Goal: Task Accomplishment & Management: Manage account settings

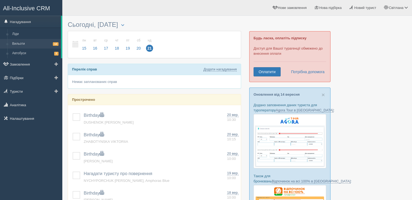
click at [16, 41] on link "Вильоти 12" at bounding box center [35, 44] width 51 height 10
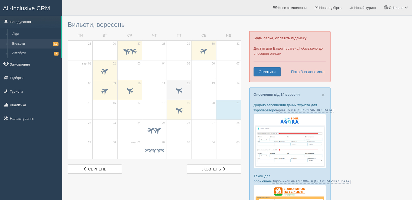
click at [179, 90] on span at bounding box center [179, 90] width 9 height 9
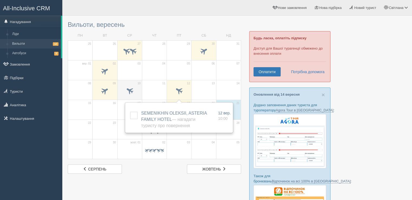
click at [130, 89] on span at bounding box center [129, 90] width 9 height 9
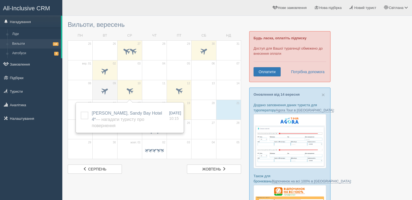
click at [107, 89] on span at bounding box center [104, 90] width 9 height 9
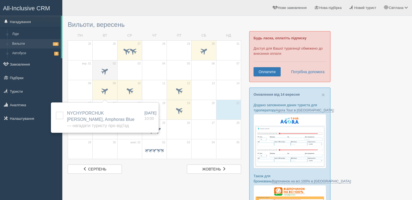
click at [107, 71] on span at bounding box center [104, 70] width 9 height 9
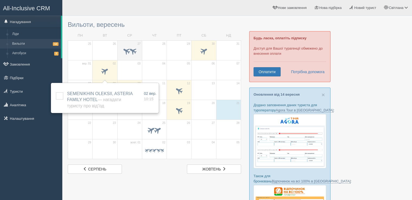
click at [129, 54] on span at bounding box center [126, 50] width 9 height 9
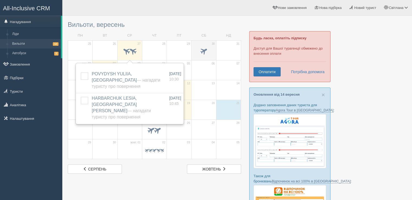
click at [201, 50] on span at bounding box center [203, 50] width 9 height 9
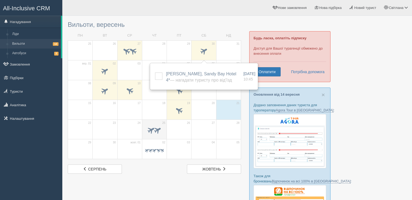
click at [157, 132] on span at bounding box center [157, 129] width 9 height 9
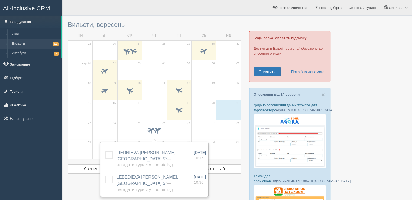
click at [244, 132] on div at bounding box center [237, 169] width 339 height 302
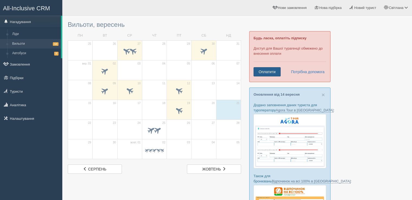
click at [260, 71] on link "Оплатити" at bounding box center [266, 71] width 27 height 9
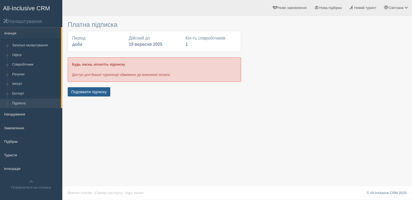
click at [88, 91] on button "Подовжити підписку" at bounding box center [89, 91] width 42 height 9
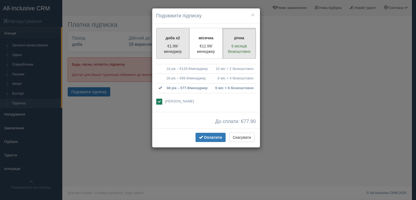
click at [171, 39] on p "доба x2" at bounding box center [173, 37] width 26 height 5
radio input "true"
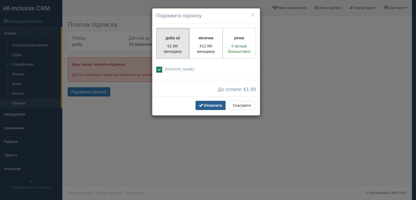
click at [208, 105] on span "Оплатити" at bounding box center [213, 105] width 18 height 4
